Goal: Complete application form

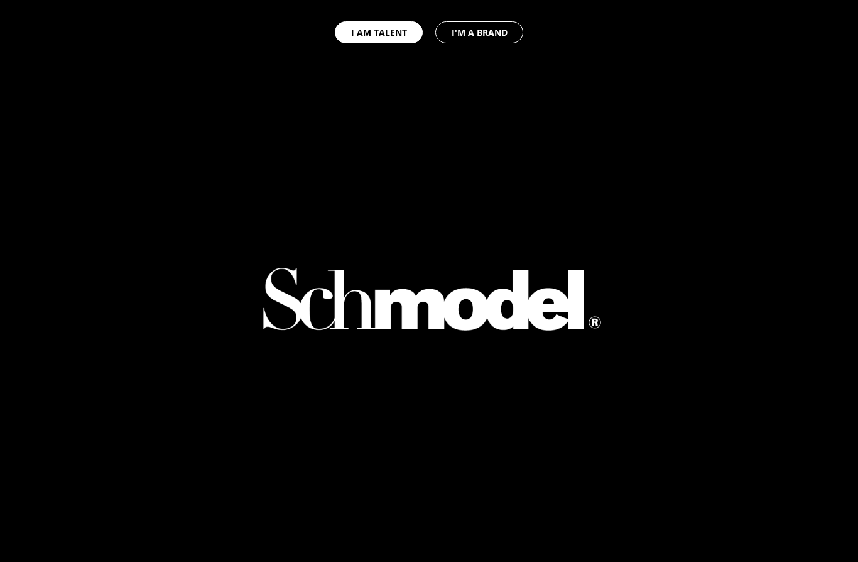
select select "GB"
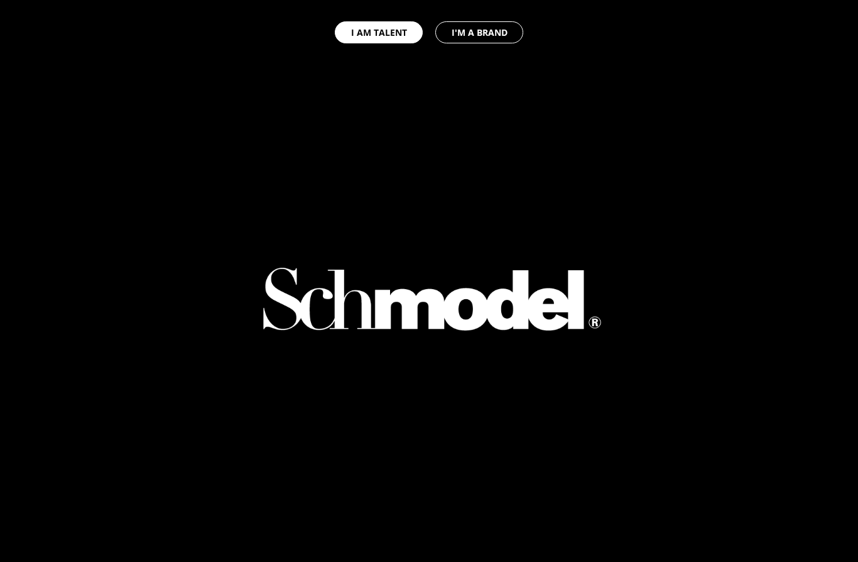
select select "GB"
